Goal: Register for event/course

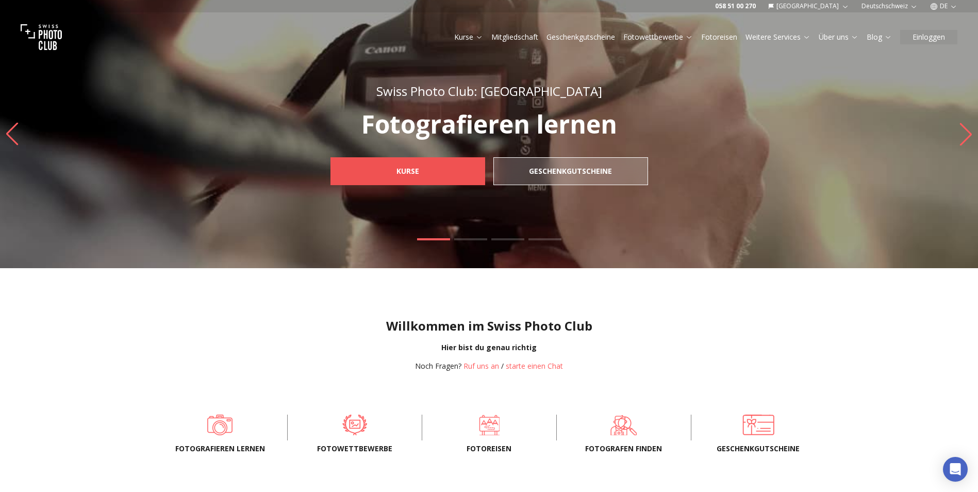
click at [408, 177] on span "Kurse" at bounding box center [407, 171] width 39 height 19
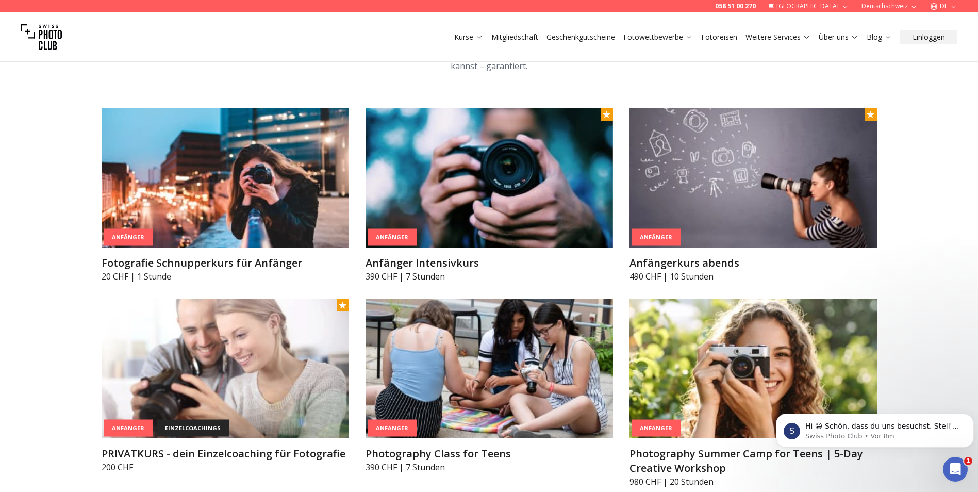
scroll to position [516, 0]
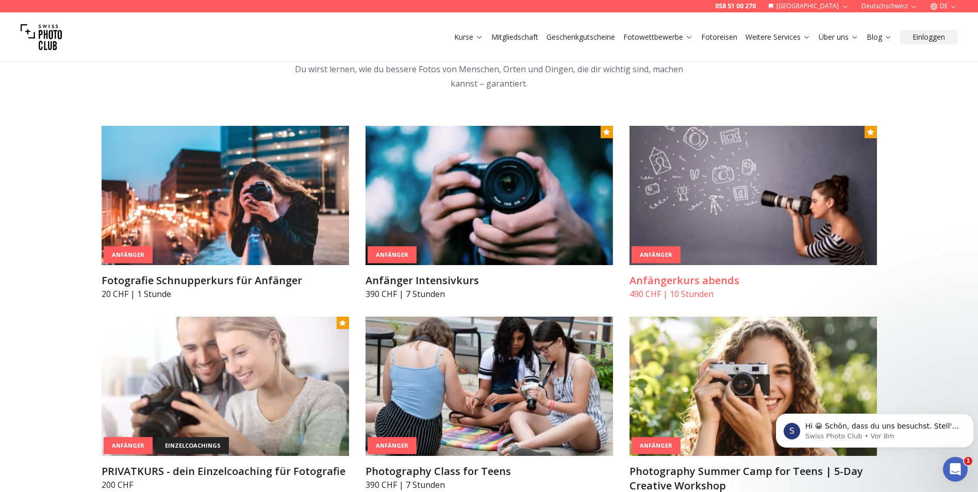
click at [710, 188] on img at bounding box center [752, 195] width 247 height 139
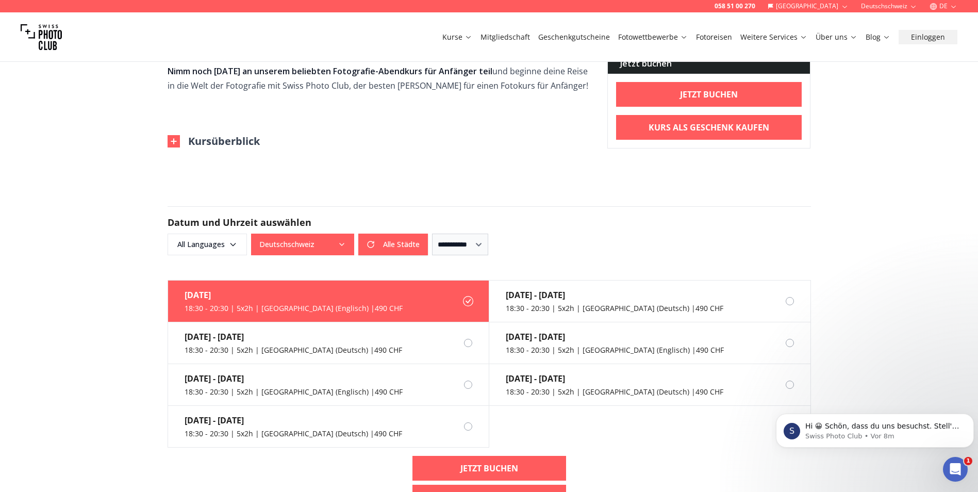
scroll to position [567, 0]
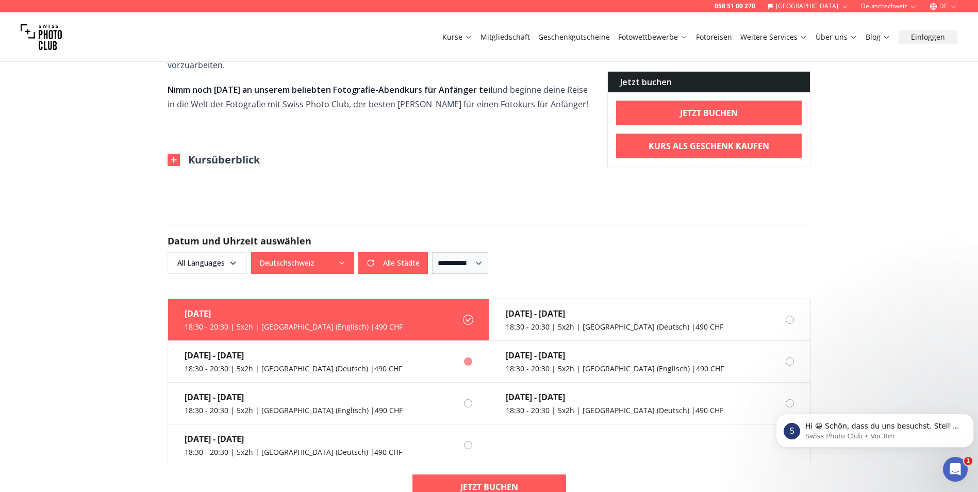
click at [305, 349] on div "[DATE] - [DATE]" at bounding box center [294, 355] width 218 height 12
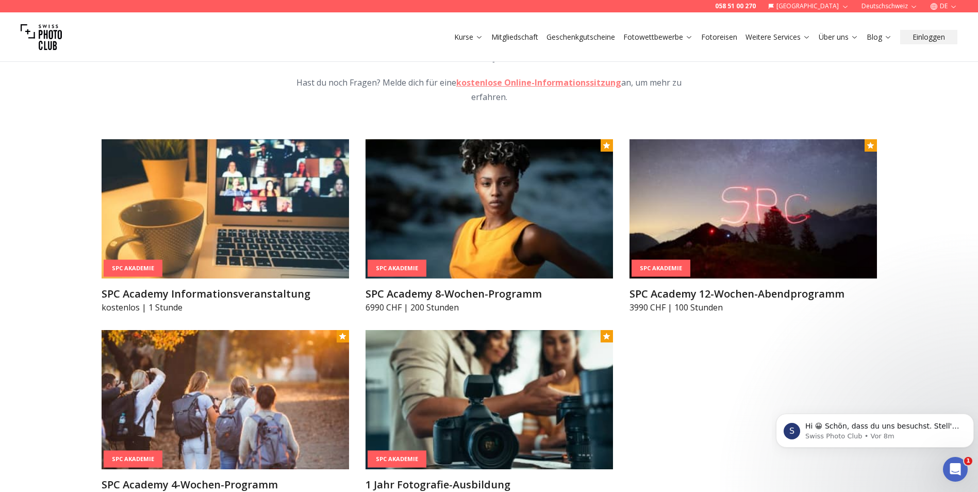
scroll to position [1289, 0]
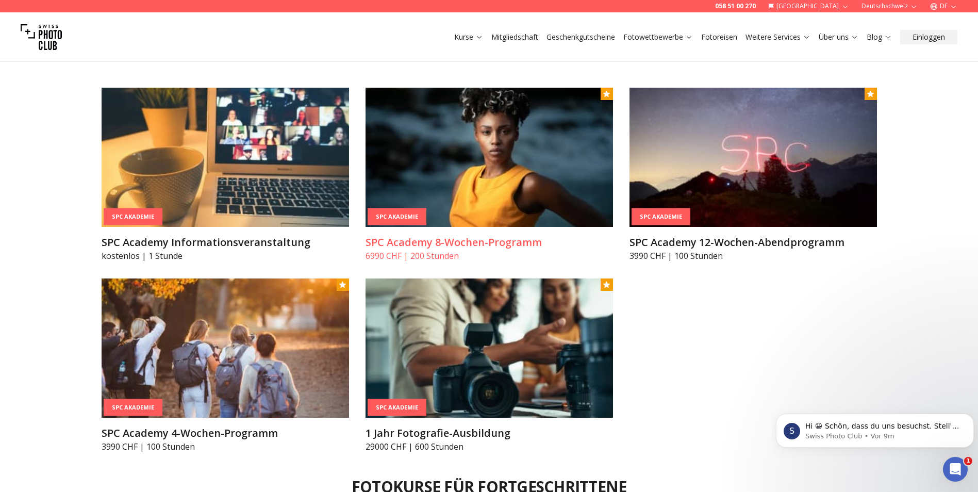
click at [450, 175] on img at bounding box center [489, 157] width 247 height 139
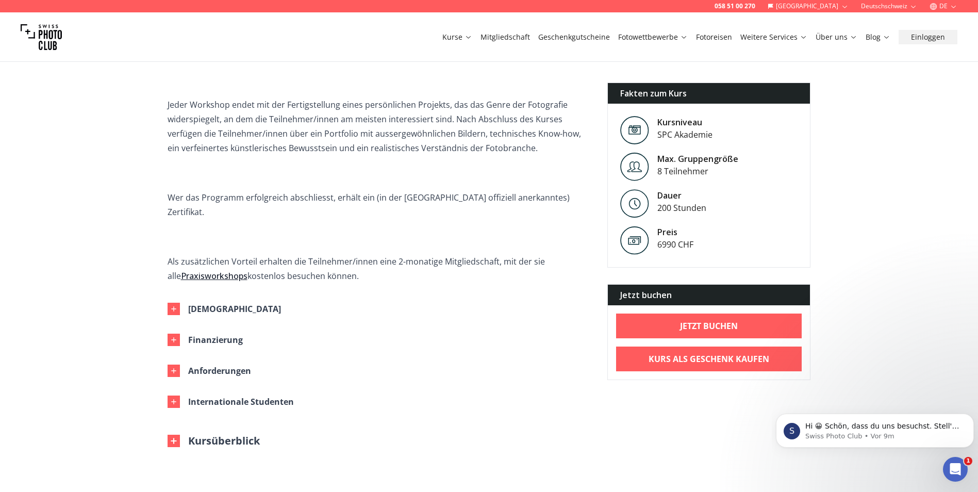
scroll to position [412, 0]
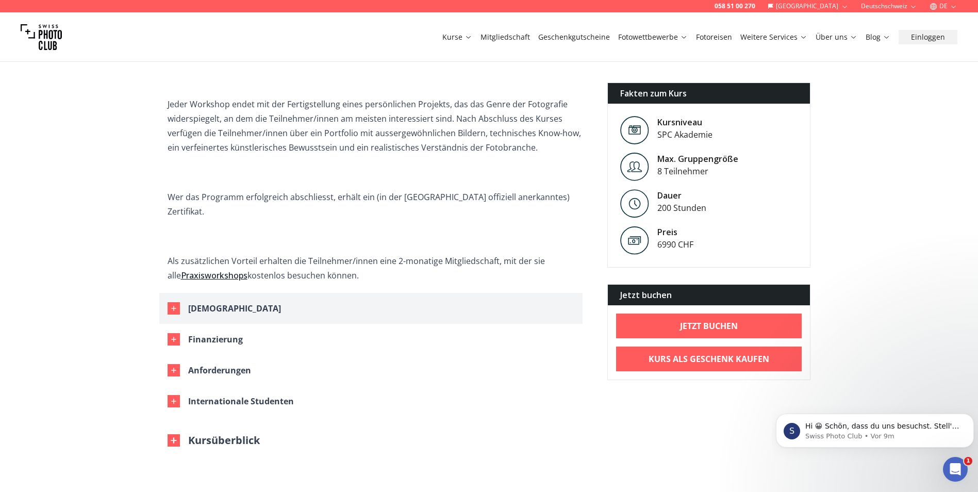
click at [190, 301] on div "[DEMOGRAPHIC_DATA]" at bounding box center [234, 308] width 93 height 14
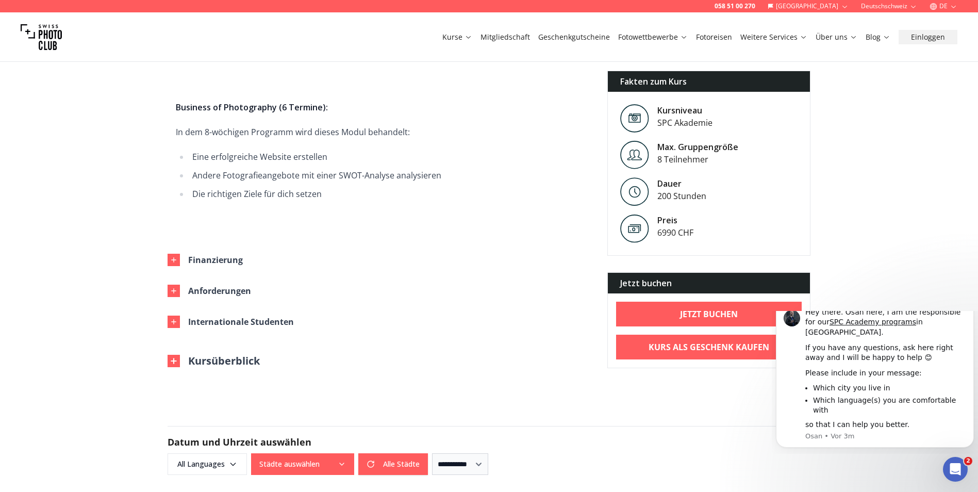
scroll to position [1598, 0]
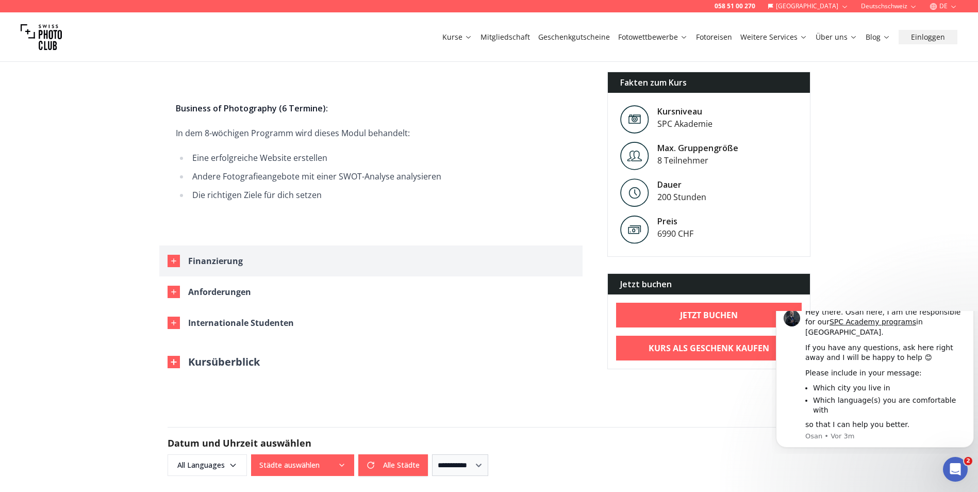
click at [176, 257] on icon "button" at bounding box center [174, 261] width 8 height 8
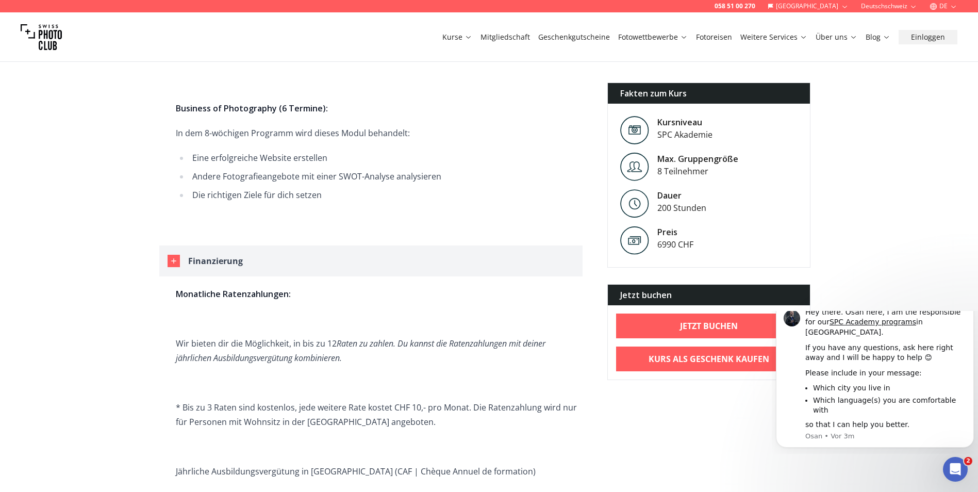
click at [176, 257] on icon "button" at bounding box center [174, 261] width 8 height 8
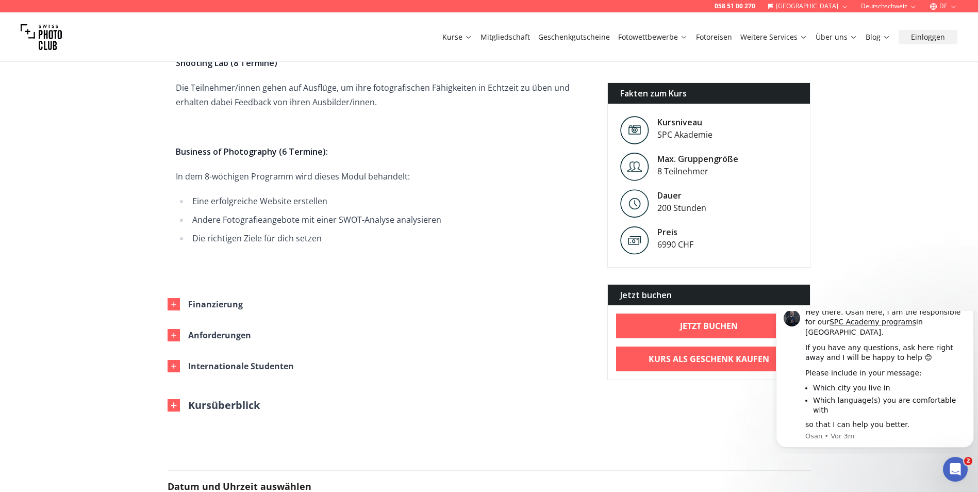
scroll to position [1547, 0]
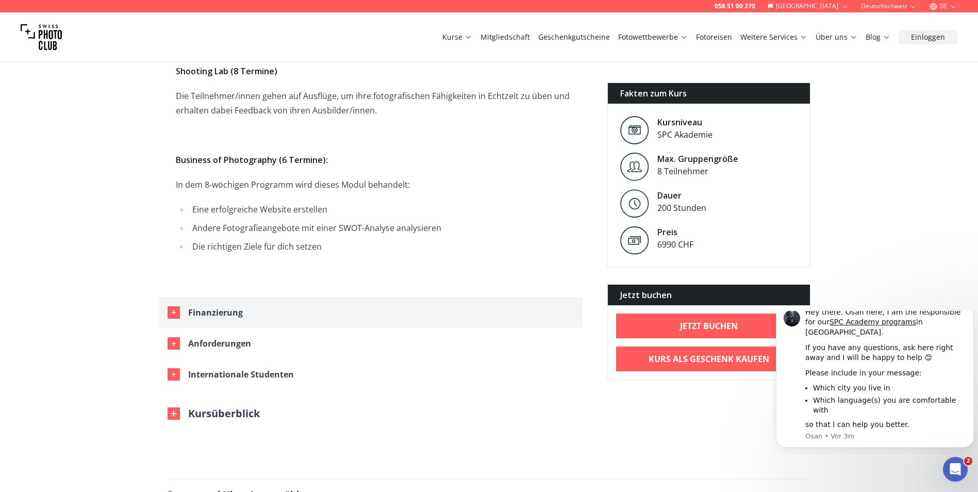
click at [198, 305] on div "Finanzierung" at bounding box center [215, 312] width 55 height 14
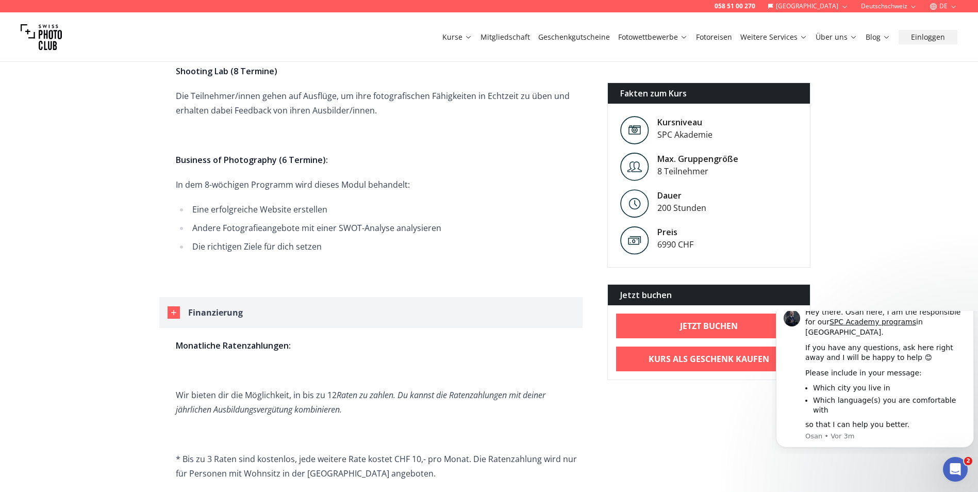
click at [198, 305] on div "Finanzierung" at bounding box center [215, 312] width 55 height 14
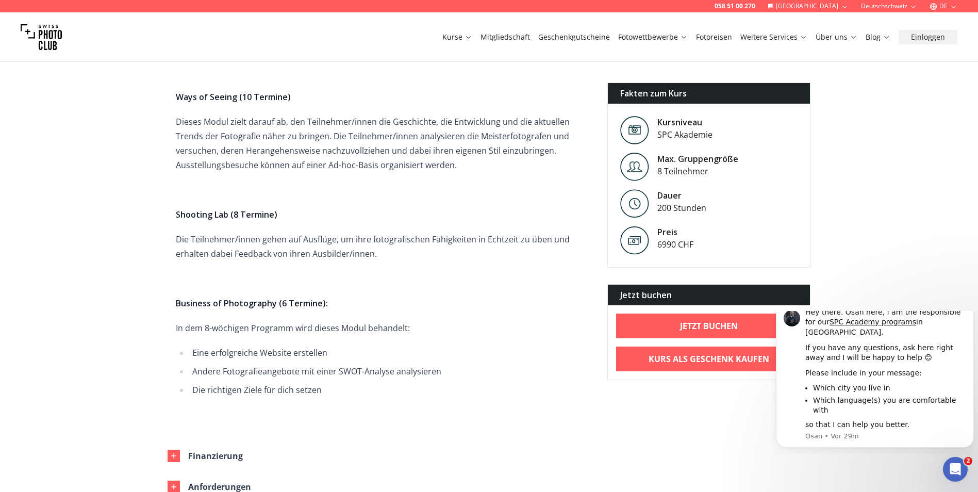
scroll to position [1340, 0]
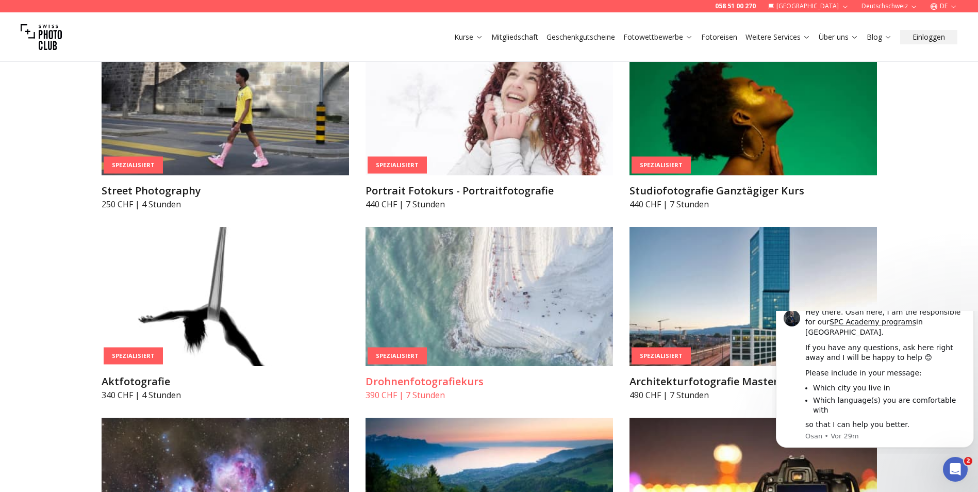
scroll to position [2320, 0]
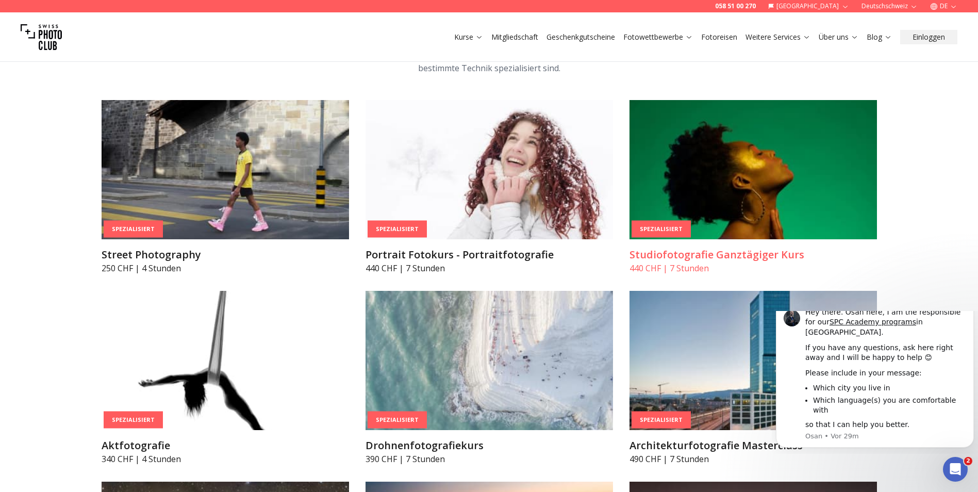
click at [721, 194] on img at bounding box center [752, 169] width 247 height 139
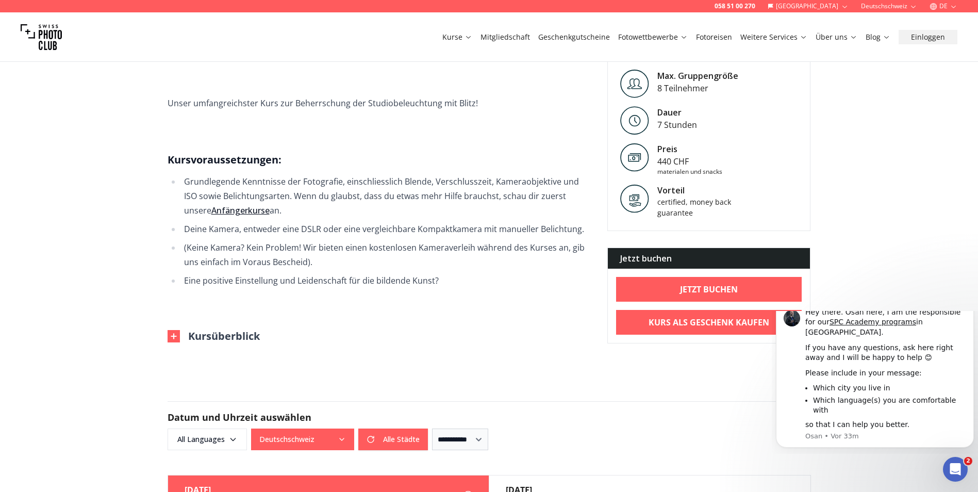
scroll to position [773, 0]
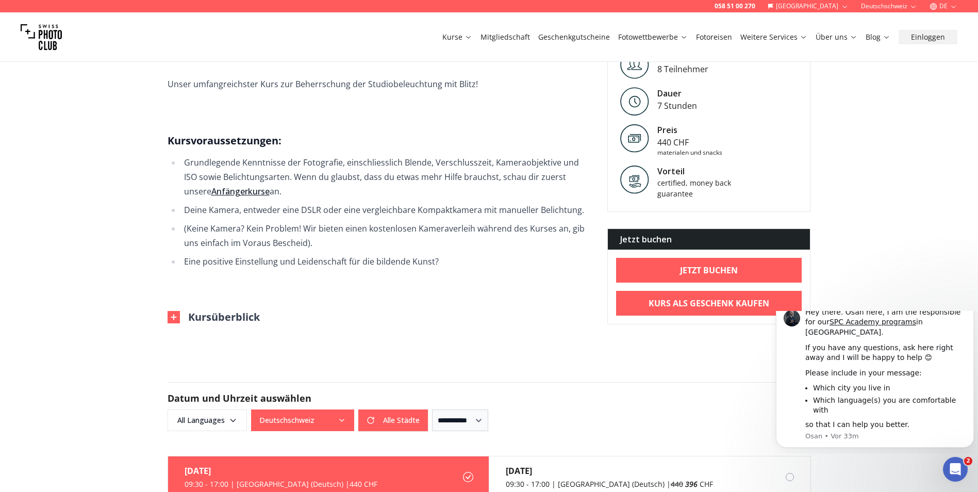
click at [222, 310] on button "Kursüberblick" at bounding box center [214, 317] width 92 height 14
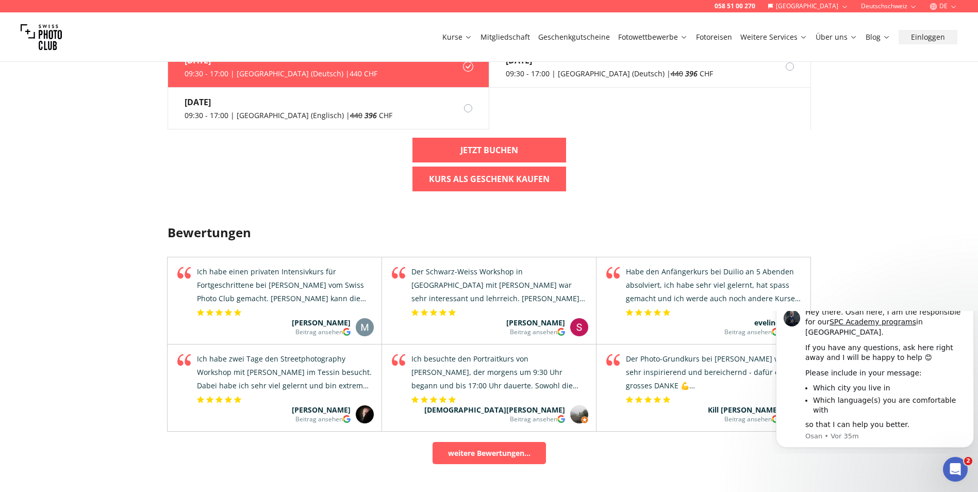
scroll to position [1495, 0]
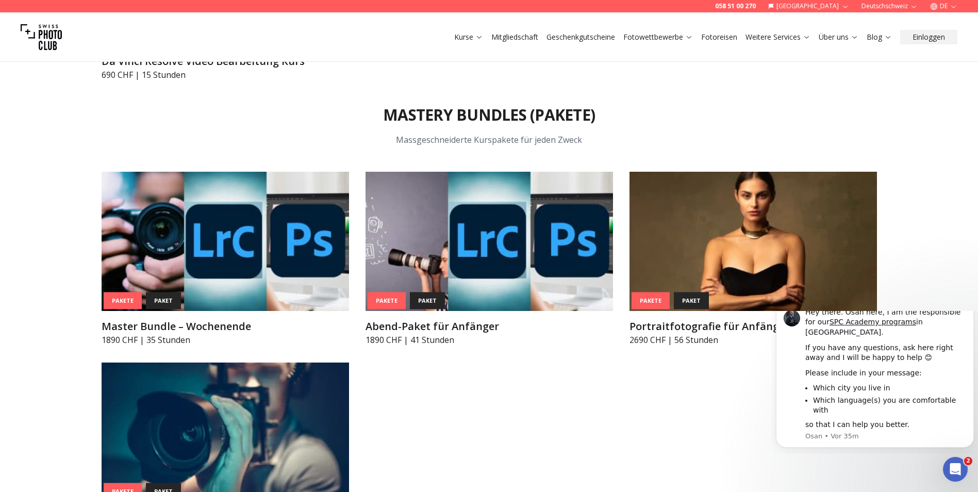
scroll to position [4331, 0]
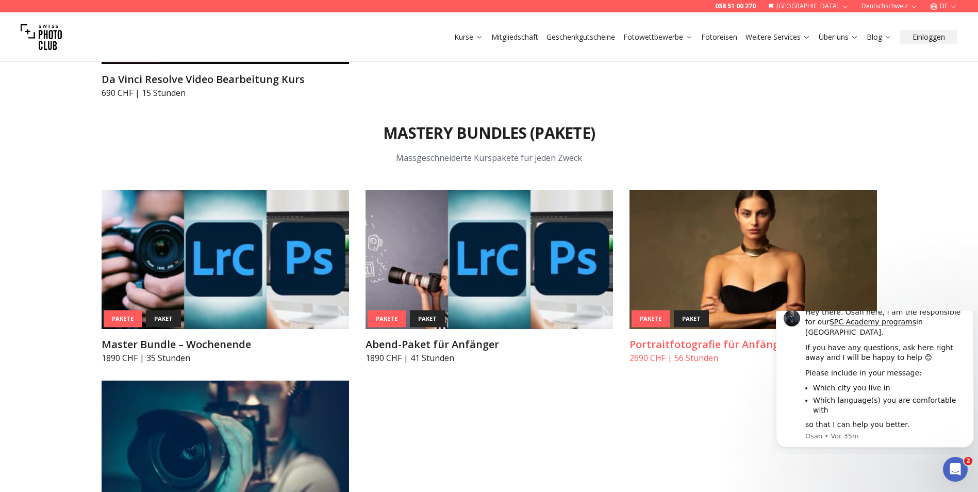
click at [736, 256] on img at bounding box center [752, 259] width 247 height 139
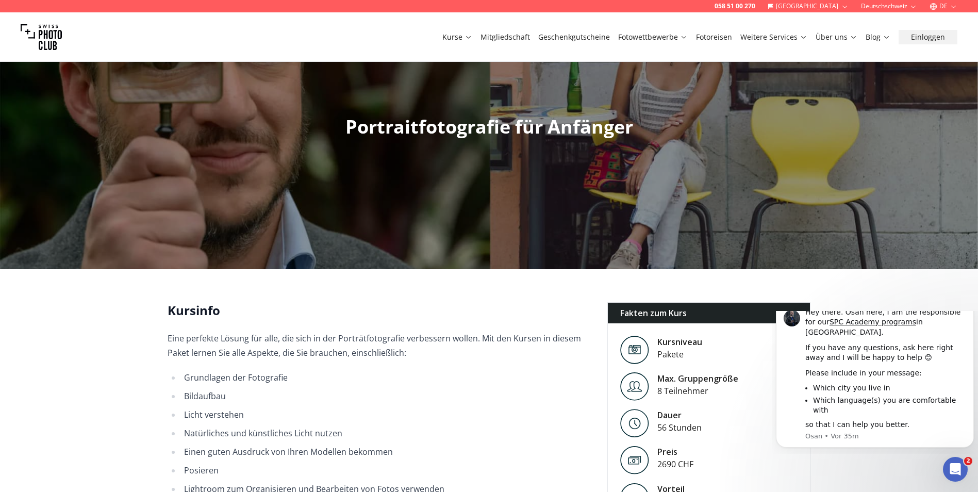
scroll to position [206, 0]
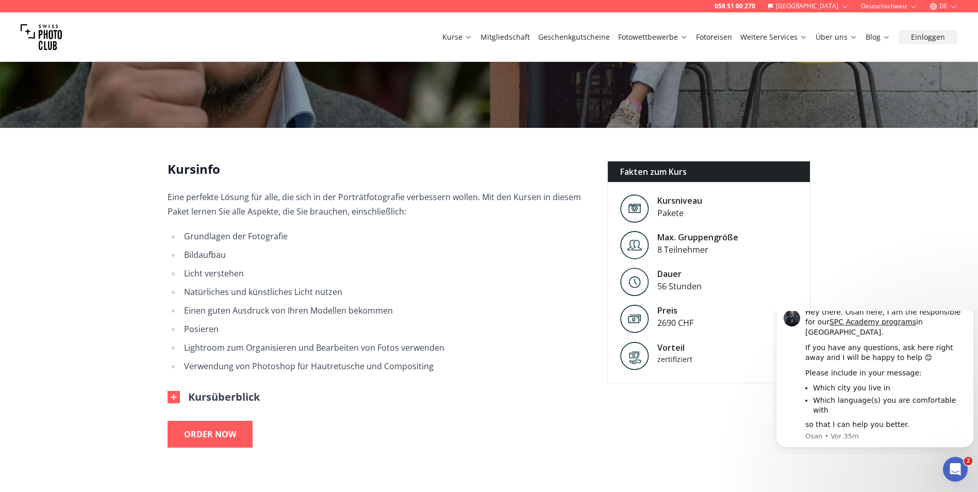
click at [218, 396] on button "Kursüberblick" at bounding box center [214, 397] width 92 height 14
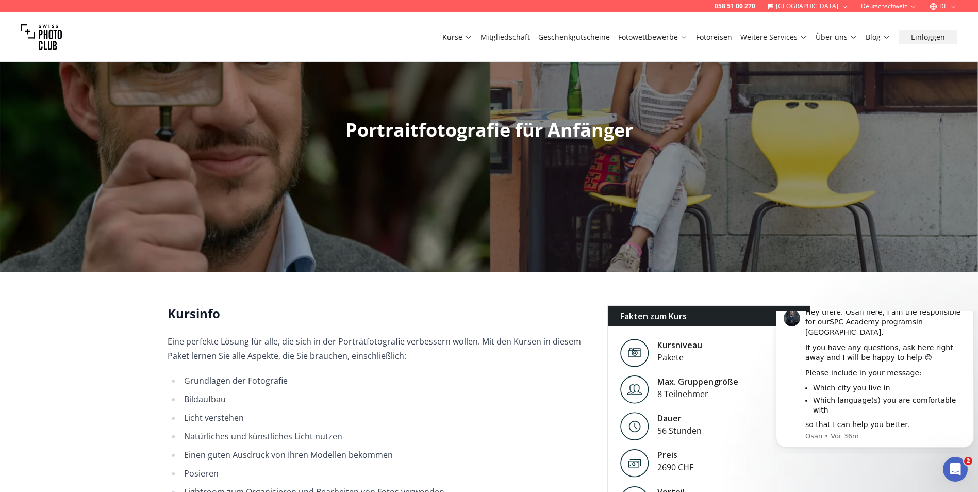
scroll to position [0, 0]
